Goal: Browse casually

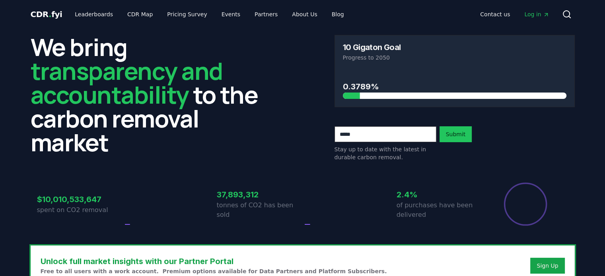
drag, startPoint x: 381, startPoint y: 86, endPoint x: 360, endPoint y: 83, distance: 20.8
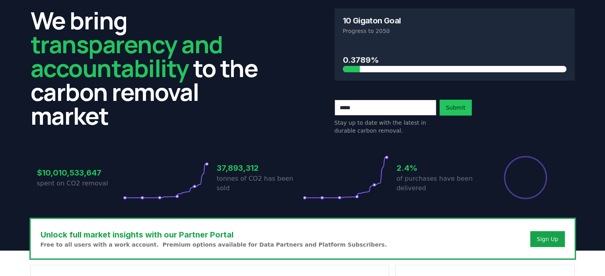
scroll to position [27, 0]
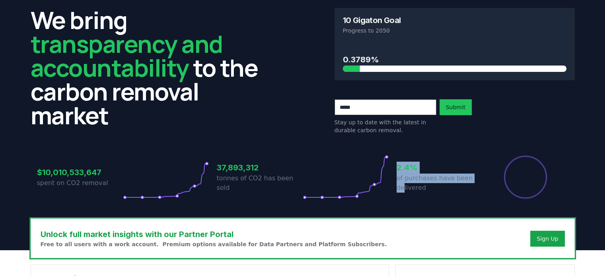
drag, startPoint x: 404, startPoint y: 192, endPoint x: 342, endPoint y: 188, distance: 61.8
click at [342, 188] on div "$10,010,533,647 spent on CO2 removal 37,893,312 tonnes of CO2 has been sold 2.4…" at bounding box center [302, 177] width 531 height 45
click at [342, 188] on icon at bounding box center [346, 177] width 86 height 45
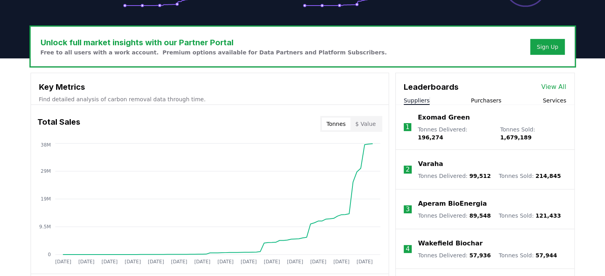
scroll to position [219, 0]
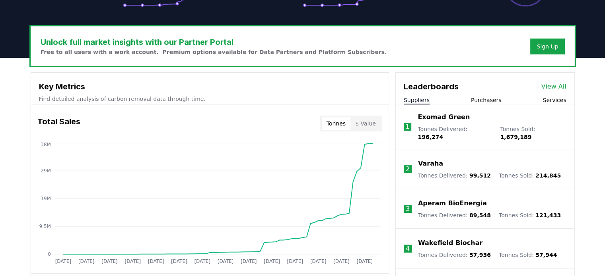
click at [437, 125] on div "Exomad Green Tonnes Delivered : 196,274 Tonnes Sold : 1,679,189" at bounding box center [491, 127] width 148 height 29
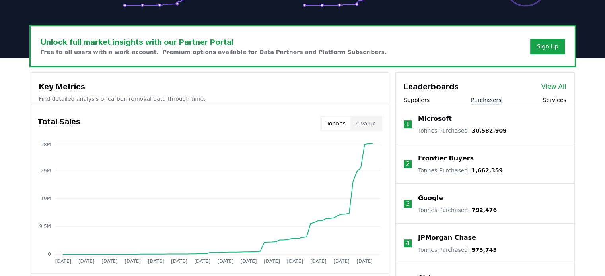
click at [485, 103] on button "Purchasers" at bounding box center [486, 100] width 31 height 8
click at [553, 98] on button "Services" at bounding box center [553, 100] width 23 height 8
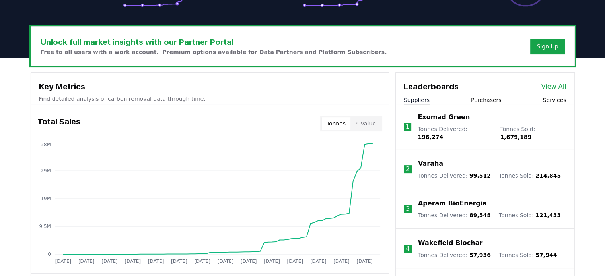
click at [424, 99] on button "Suppliers" at bounding box center [417, 100] width 26 height 8
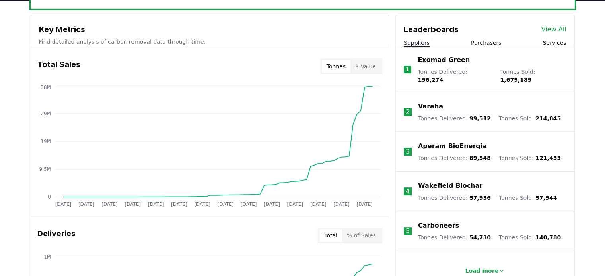
click at [402, 179] on li "4 Wakefield Biochar Tonnes Delivered : 57,936 Tonnes Sold : 57,944" at bounding box center [485, 192] width 179 height 40
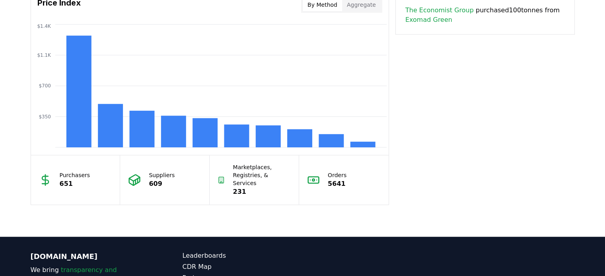
scroll to position [677, 0]
